Goal: Find specific page/section: Find specific page/section

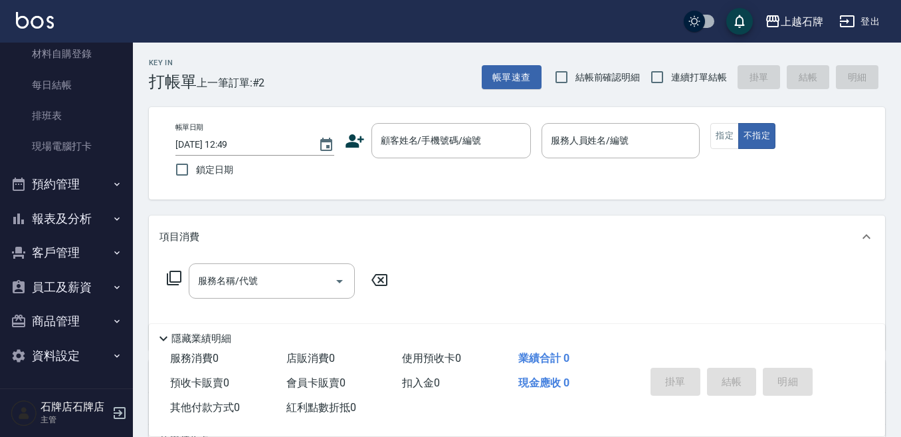
click at [29, 207] on button "報表及分析" at bounding box center [66, 218] width 122 height 35
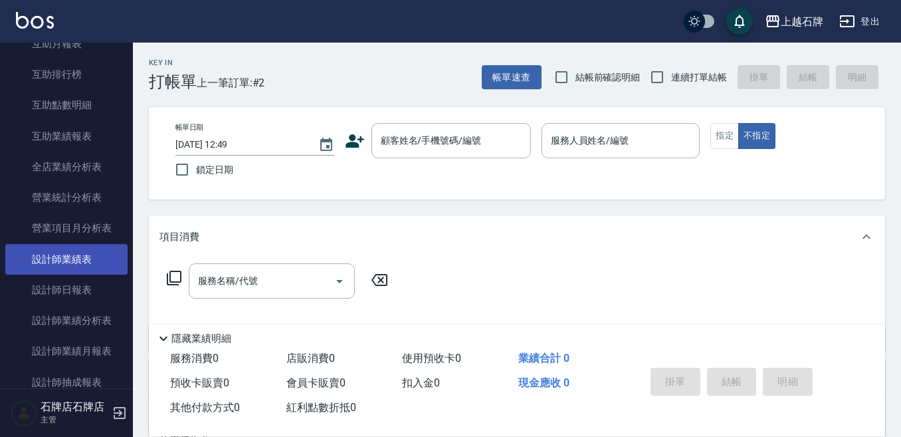
scroll to position [606, 0]
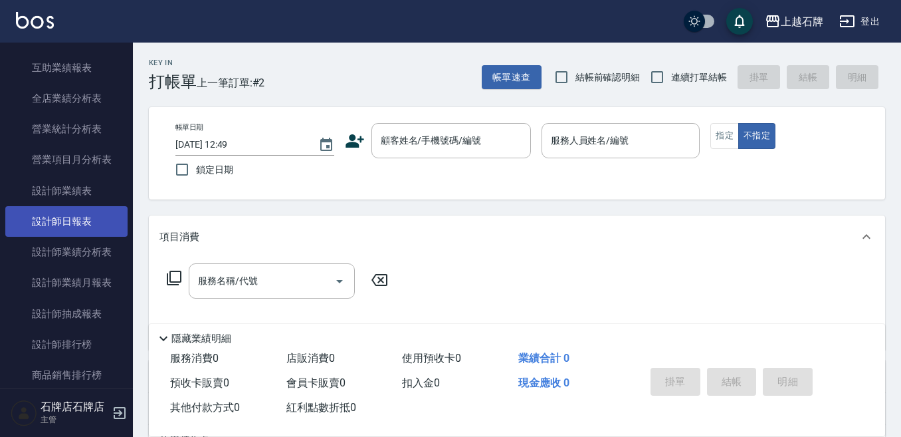
click at [62, 221] on link "設計師日報表" at bounding box center [66, 221] width 122 height 31
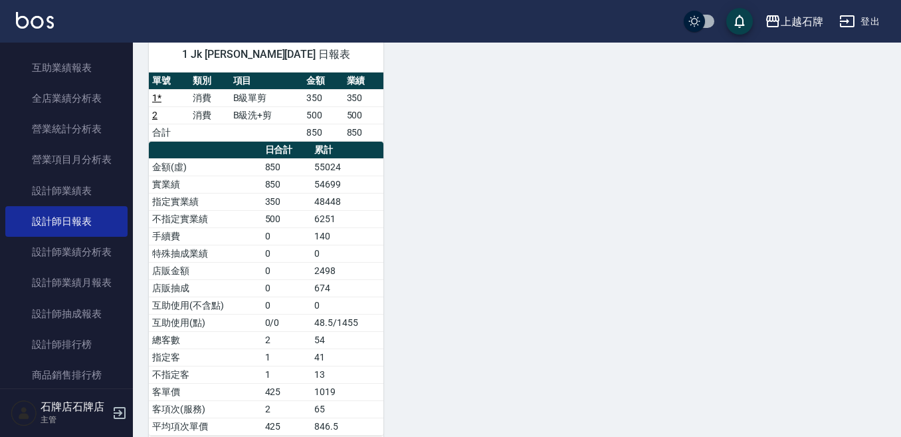
scroll to position [133, 0]
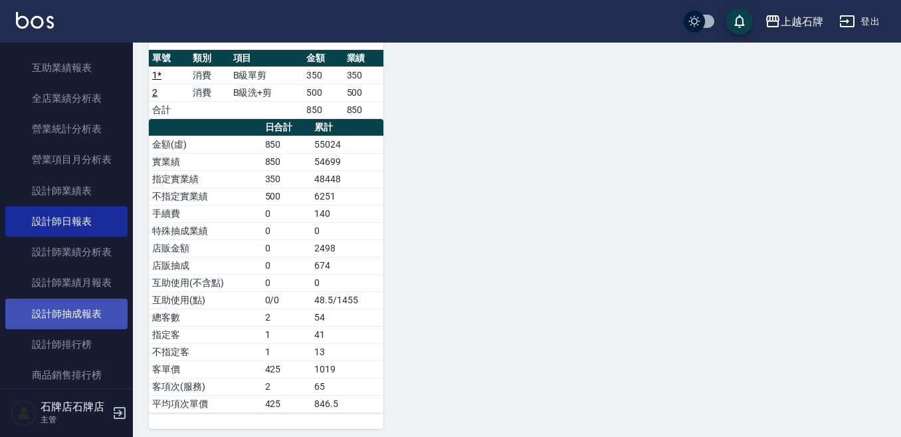
click at [77, 318] on link "設計師抽成報表" at bounding box center [66, 313] width 122 height 31
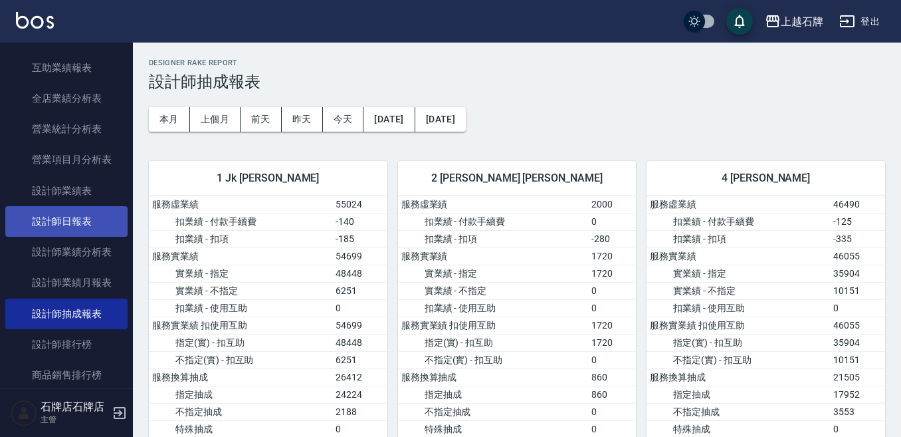
click at [120, 221] on link "設計師日報表" at bounding box center [66, 221] width 122 height 31
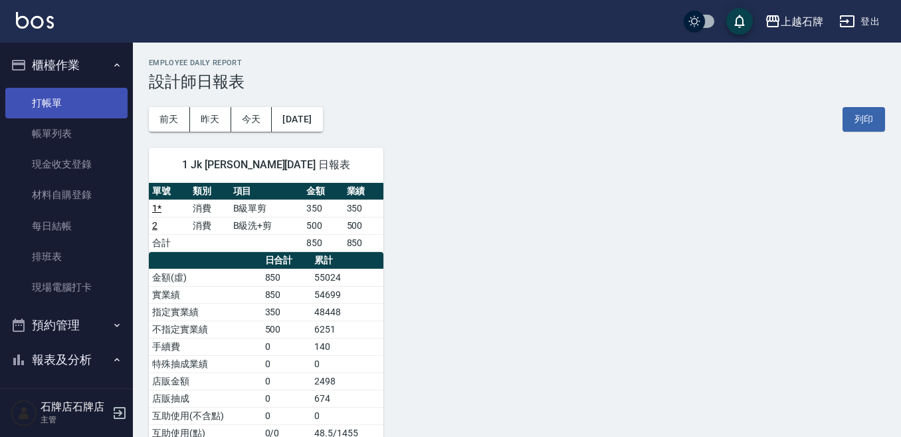
click at [46, 103] on link "打帳單" at bounding box center [66, 103] width 122 height 31
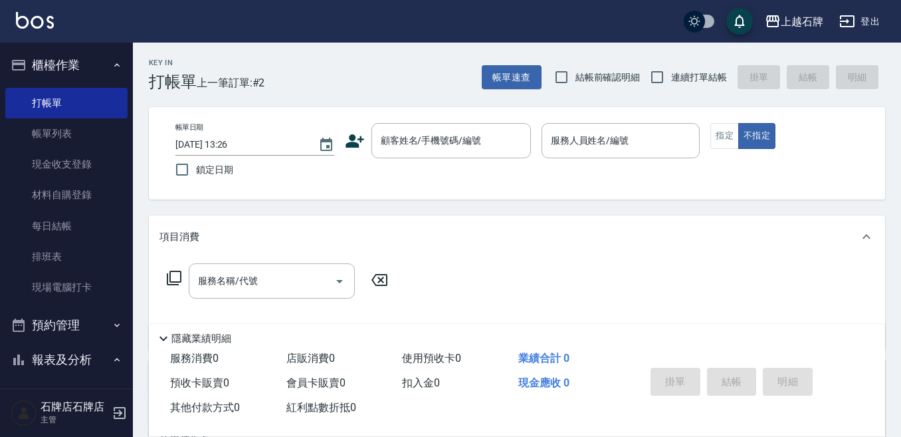
click at [404, 92] on div "Key In 打帳單 上一筆訂單:#2 帳單速查 結帳前確認明細 連續打單結帳 掛單 結帳 明細 帳單日期 [DATE] 13:26 鎖定日期 顧客姓名/手機…" at bounding box center [517, 345] width 768 height 605
